Goal: Task Accomplishment & Management: Manage account settings

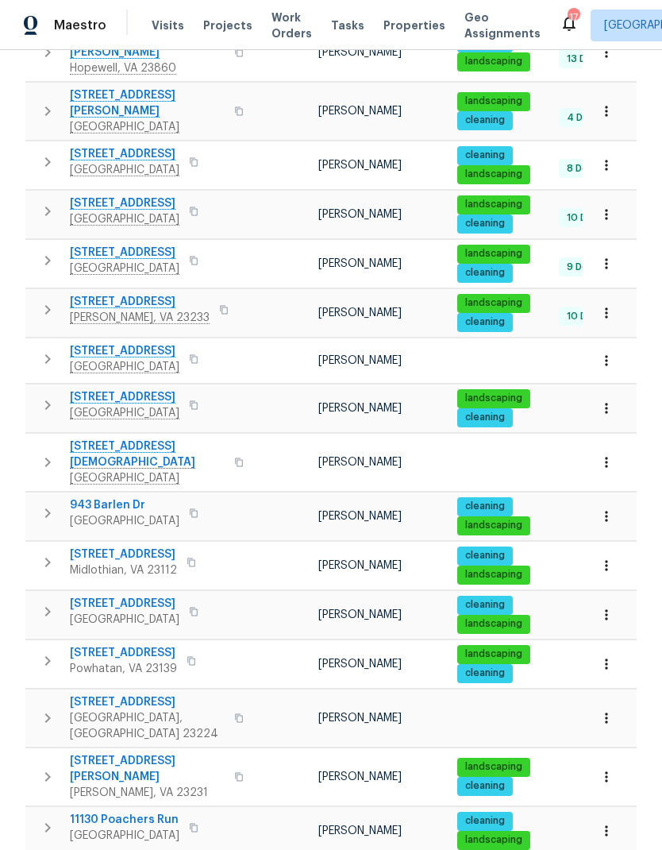
scroll to position [492, 0]
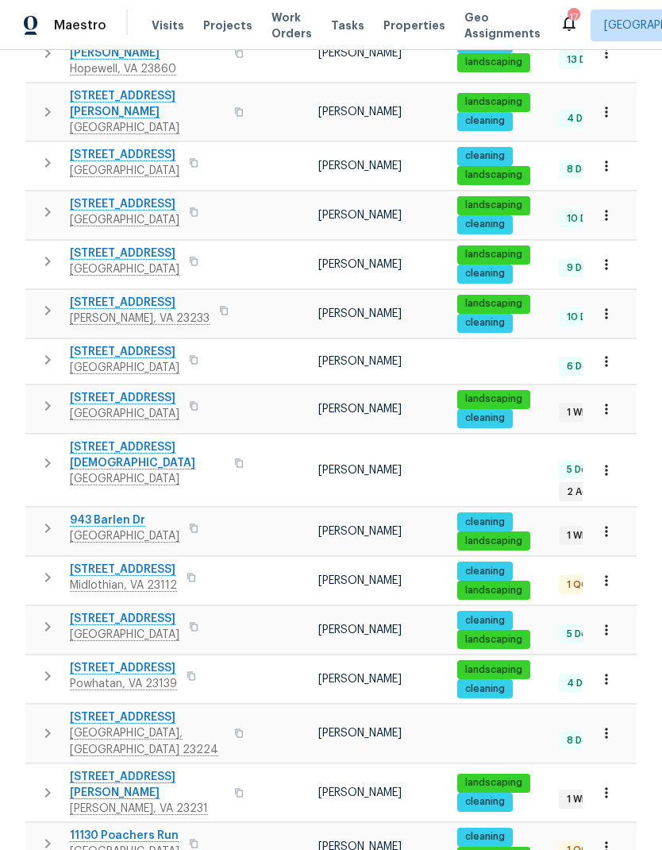
click at [153, 439] on span "405 E Ladies Mile Rd" at bounding box center [147, 455] width 155 height 32
click at [203, 615] on button "button" at bounding box center [193, 626] width 19 height 22
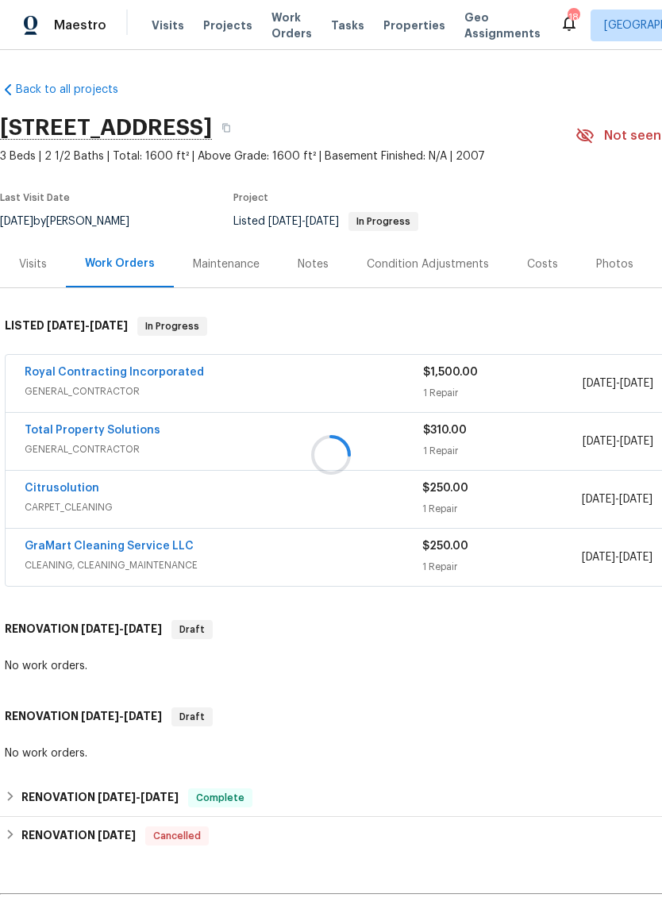
click at [165, 372] on div at bounding box center [331, 454] width 662 height 909
click at [169, 376] on link "Royal Contracting Incorporated" at bounding box center [114, 372] width 179 height 11
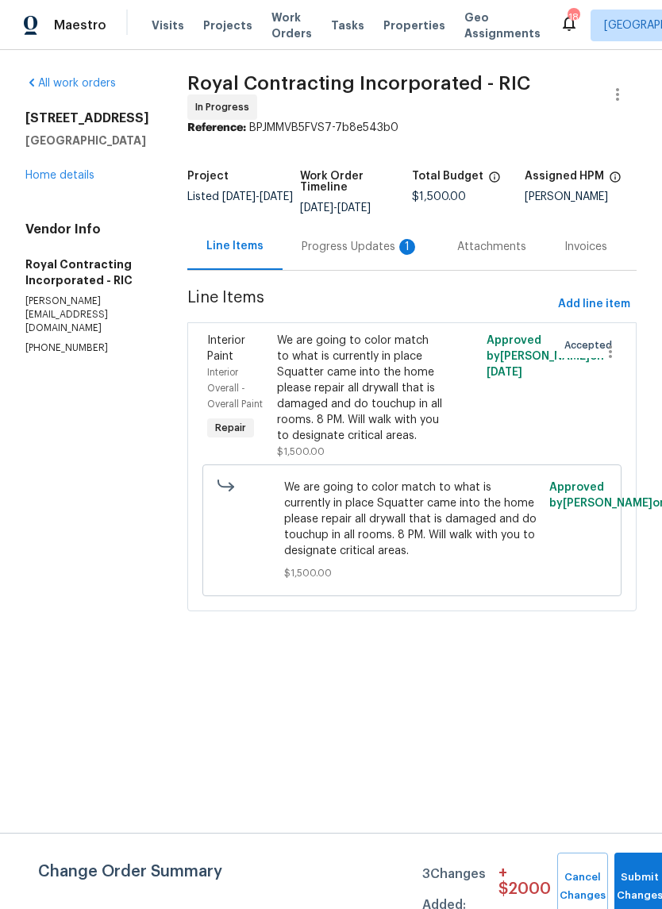
click at [380, 266] on div "Progress Updates 1" at bounding box center [361, 246] width 156 height 47
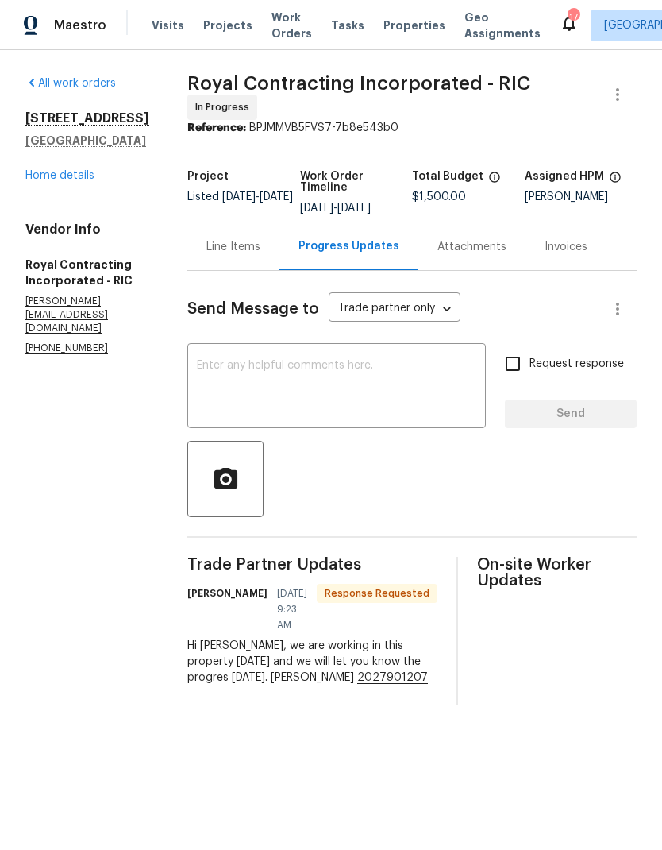
click at [423, 415] on textarea at bounding box center [337, 388] width 280 height 56
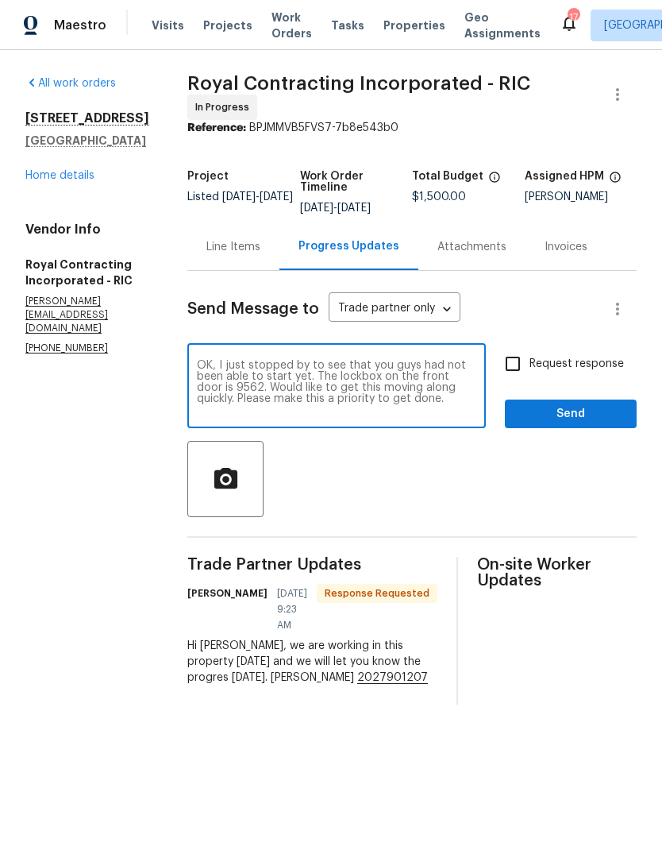
type textarea "OK, I just stopped by to see that you guys had not been able to start yet. The …"
click at [511, 368] on input "Request response" at bounding box center [512, 363] width 33 height 33
checkbox input "true"
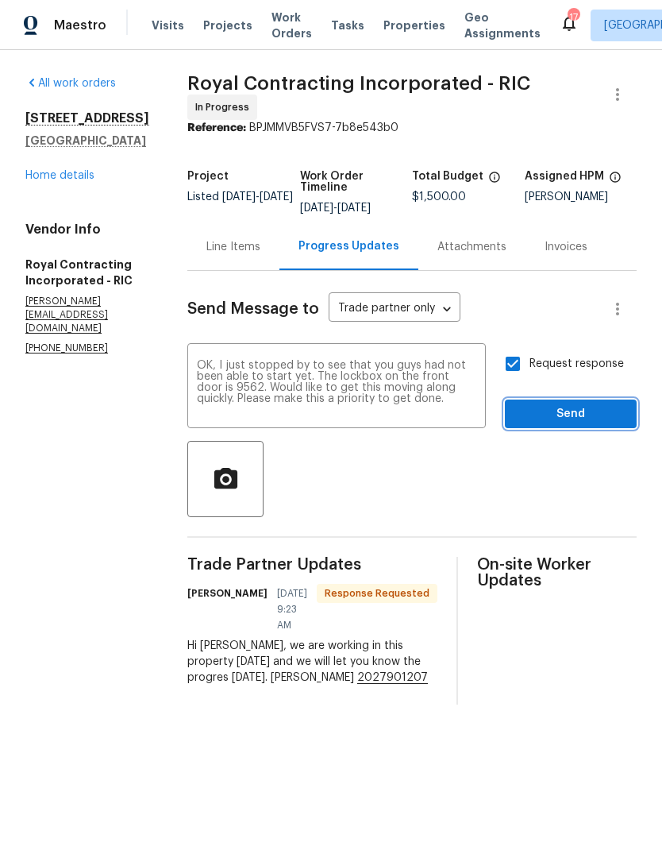
click at [588, 421] on span "Send" at bounding box center [571, 414] width 106 height 20
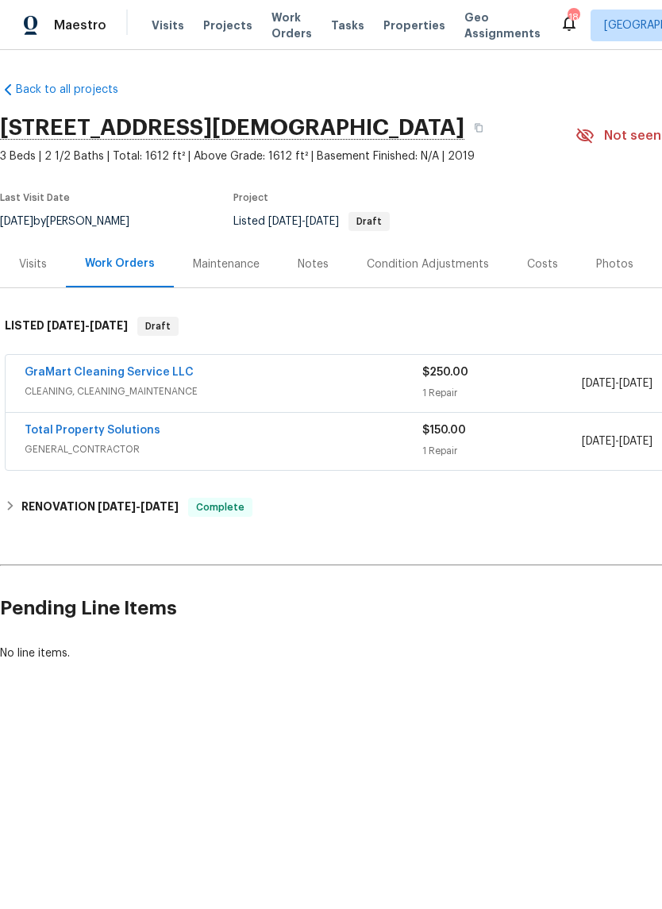
click at [138, 376] on link "GraMart Cleaning Service LLC" at bounding box center [109, 372] width 169 height 11
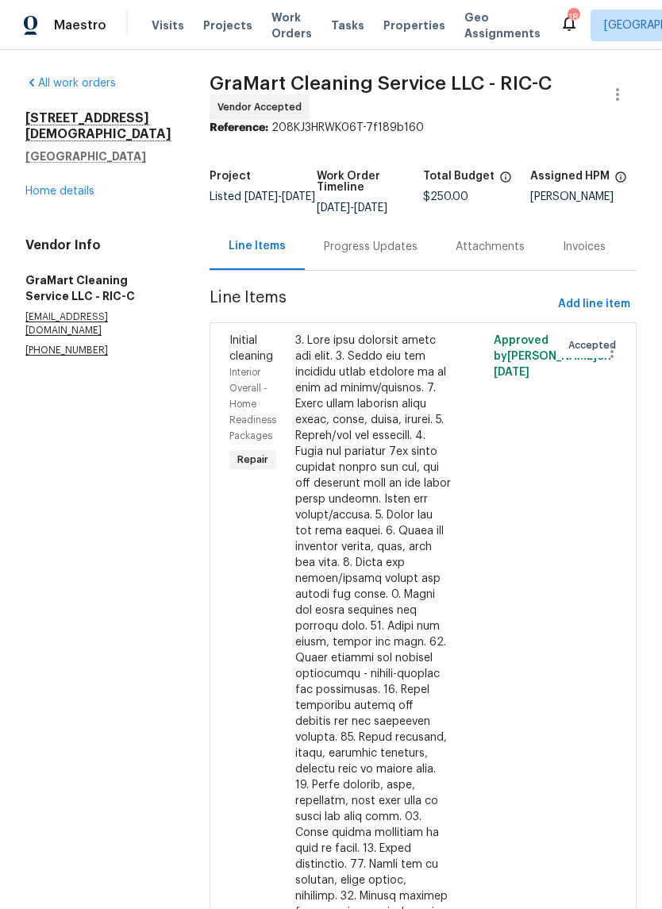
click at [374, 249] on div "Progress Updates" at bounding box center [371, 247] width 94 height 16
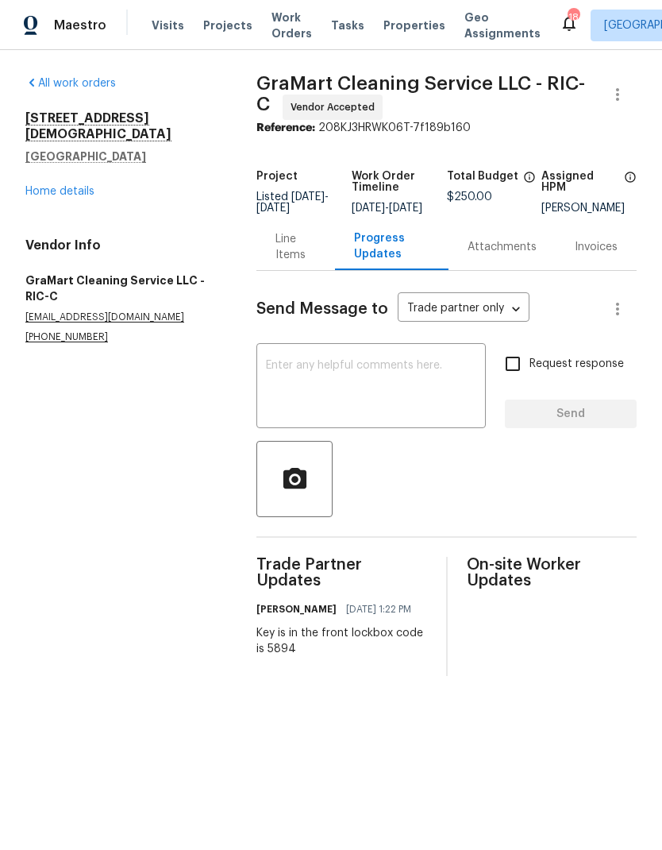
click at [426, 701] on html "Maestro Visits Projects Work Orders Tasks Properties Geo Assignments 18 Richmon…" at bounding box center [331, 350] width 662 height 701
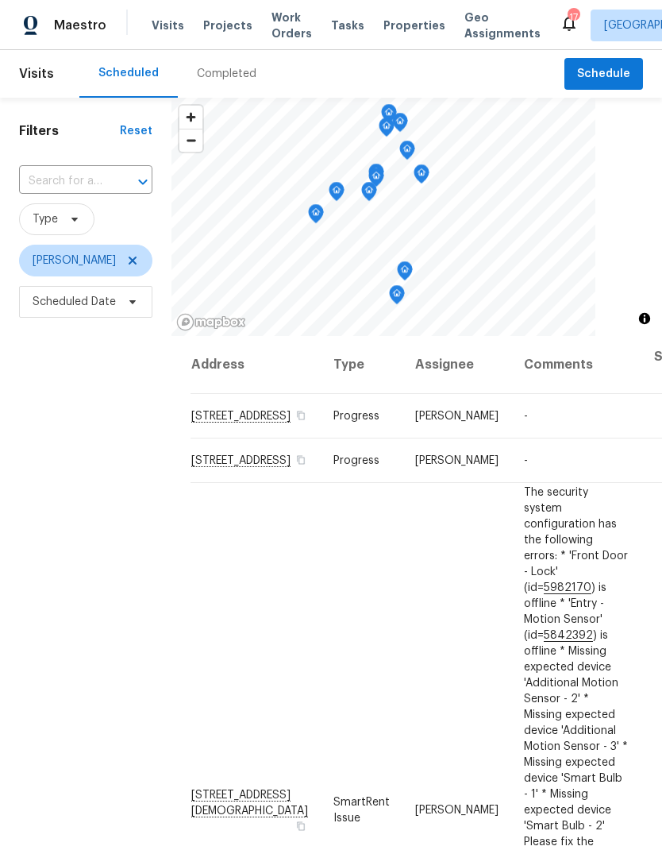
scroll to position [14, 166]
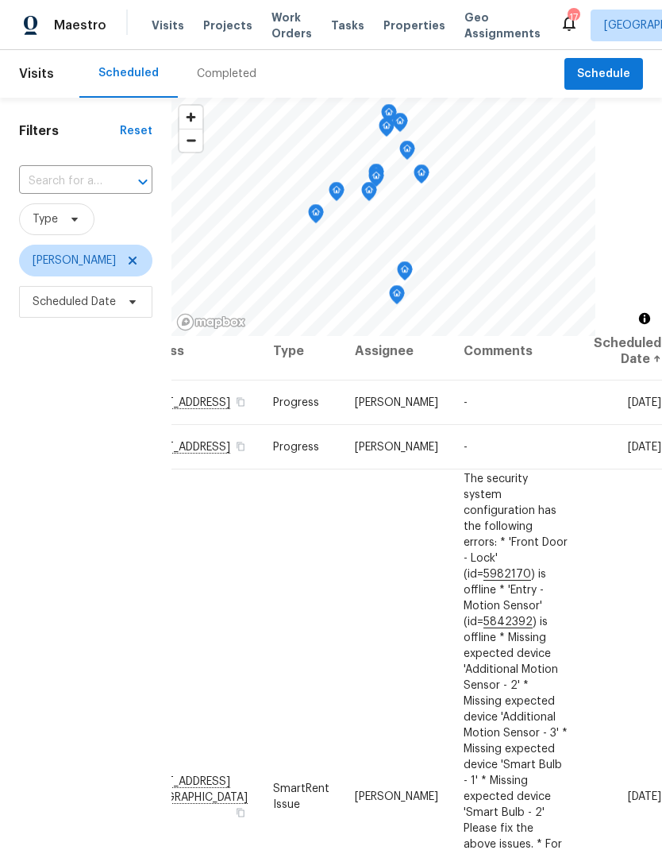
click at [0, 0] on icon at bounding box center [0, 0] width 0 height 0
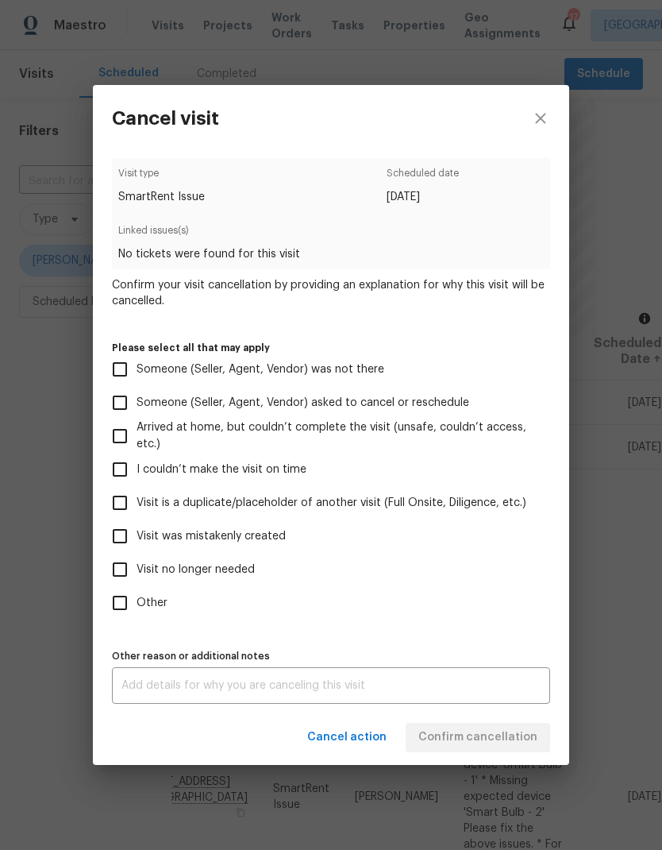
click at [133, 561] on input "Visit no longer needed" at bounding box center [119, 569] width 33 height 33
checkbox input "true"
click at [202, 688] on textarea at bounding box center [331, 685] width 419 height 11
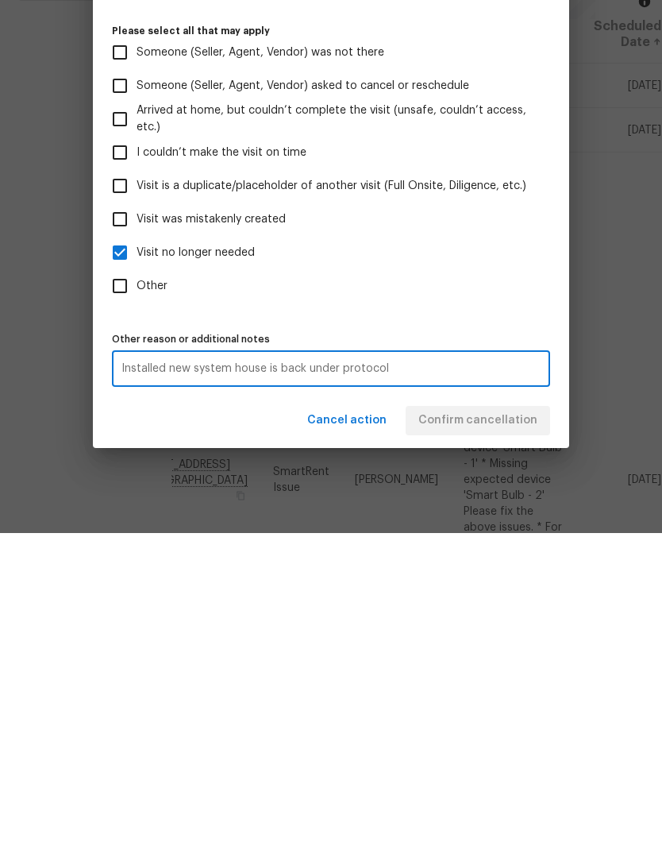
type textarea "Installed new system house is back under protocol"
click at [529, 586] on label "Other" at bounding box center [320, 602] width 434 height 33
click at [137, 586] on input "Other" at bounding box center [119, 602] width 33 height 33
checkbox input "true"
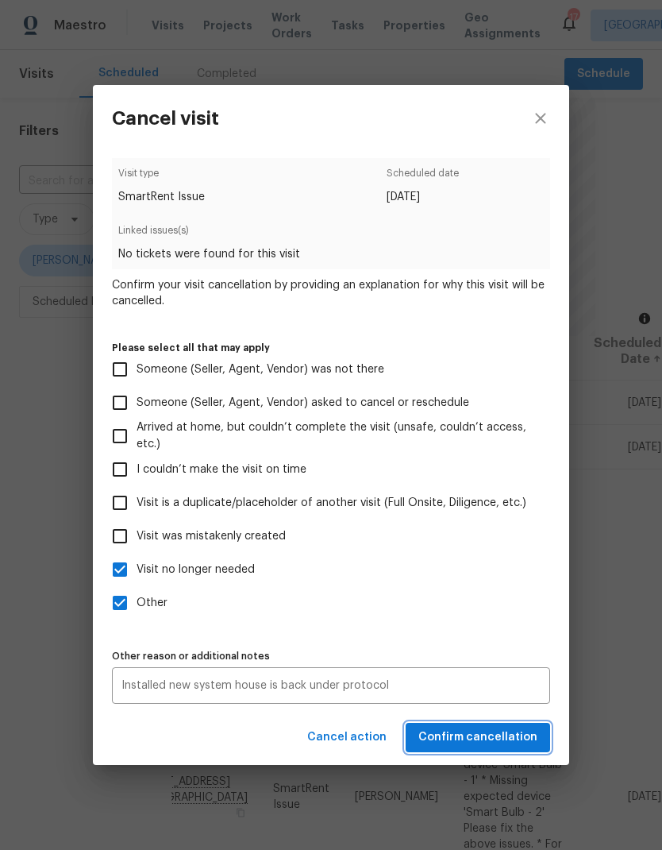
click at [518, 745] on span "Confirm cancellation" at bounding box center [478, 737] width 119 height 20
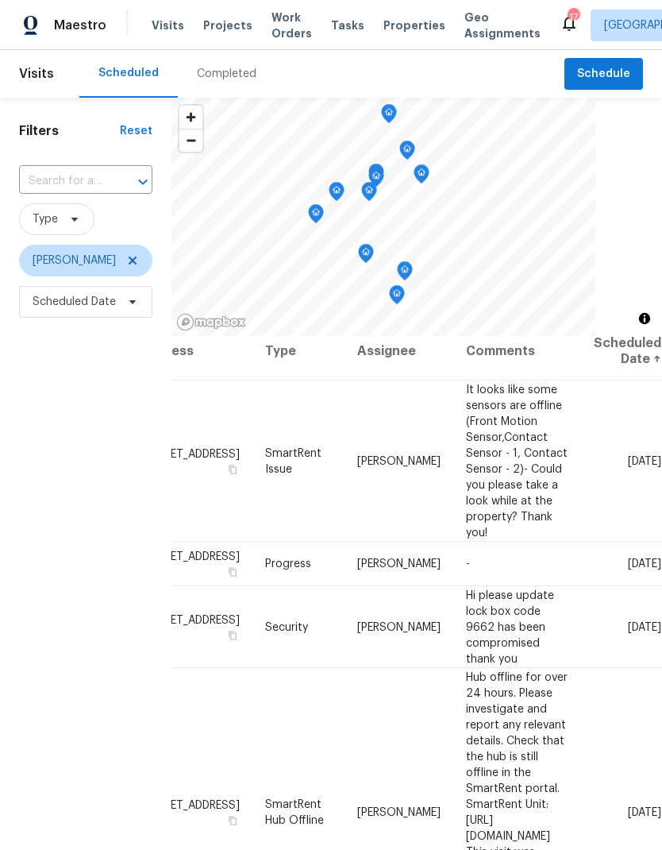
scroll to position [15, 153]
